Goal: Transaction & Acquisition: Purchase product/service

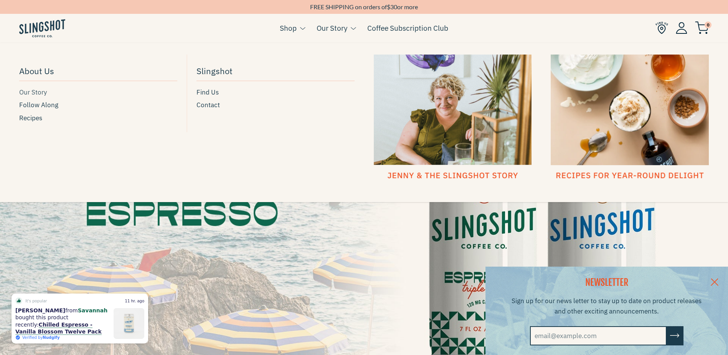
click at [44, 94] on span "Our Story" at bounding box center [33, 92] width 28 height 10
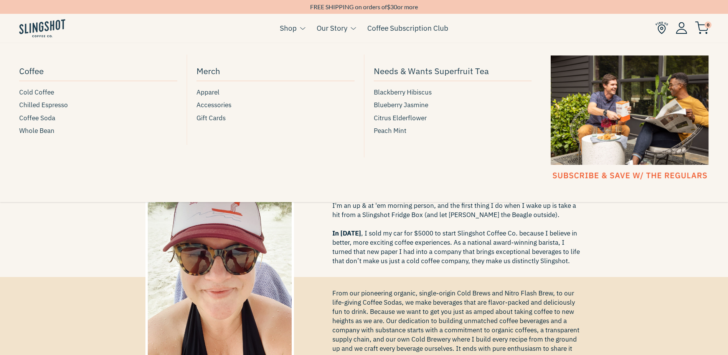
click at [294, 30] on link "Shop" at bounding box center [288, 28] width 17 height 12
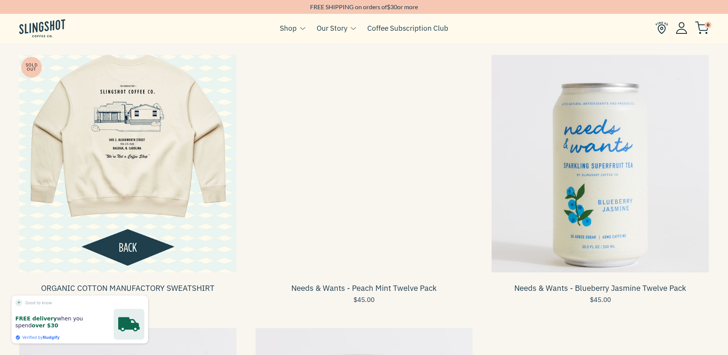
scroll to position [844, 0]
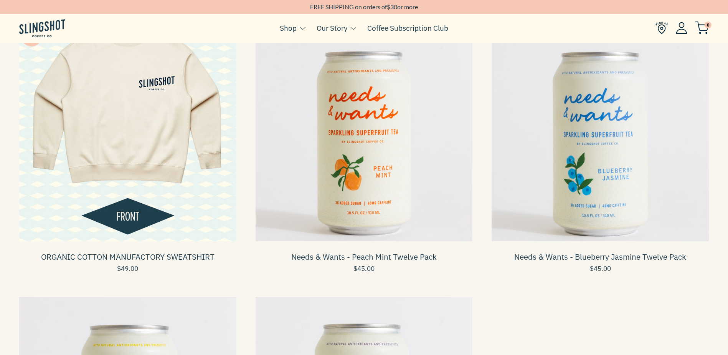
click at [132, 210] on span at bounding box center [127, 132] width 217 height 217
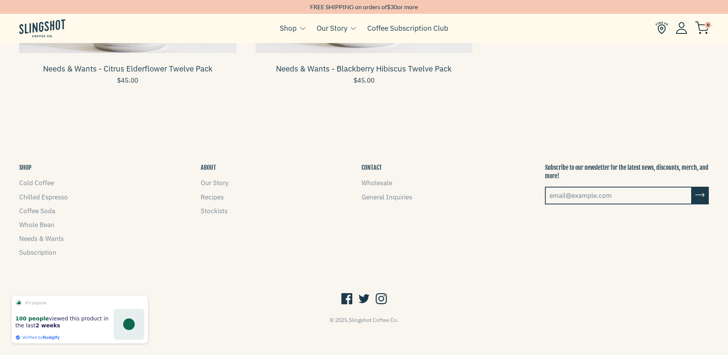
scroll to position [1306, 0]
